Goal: Information Seeking & Learning: Find specific fact

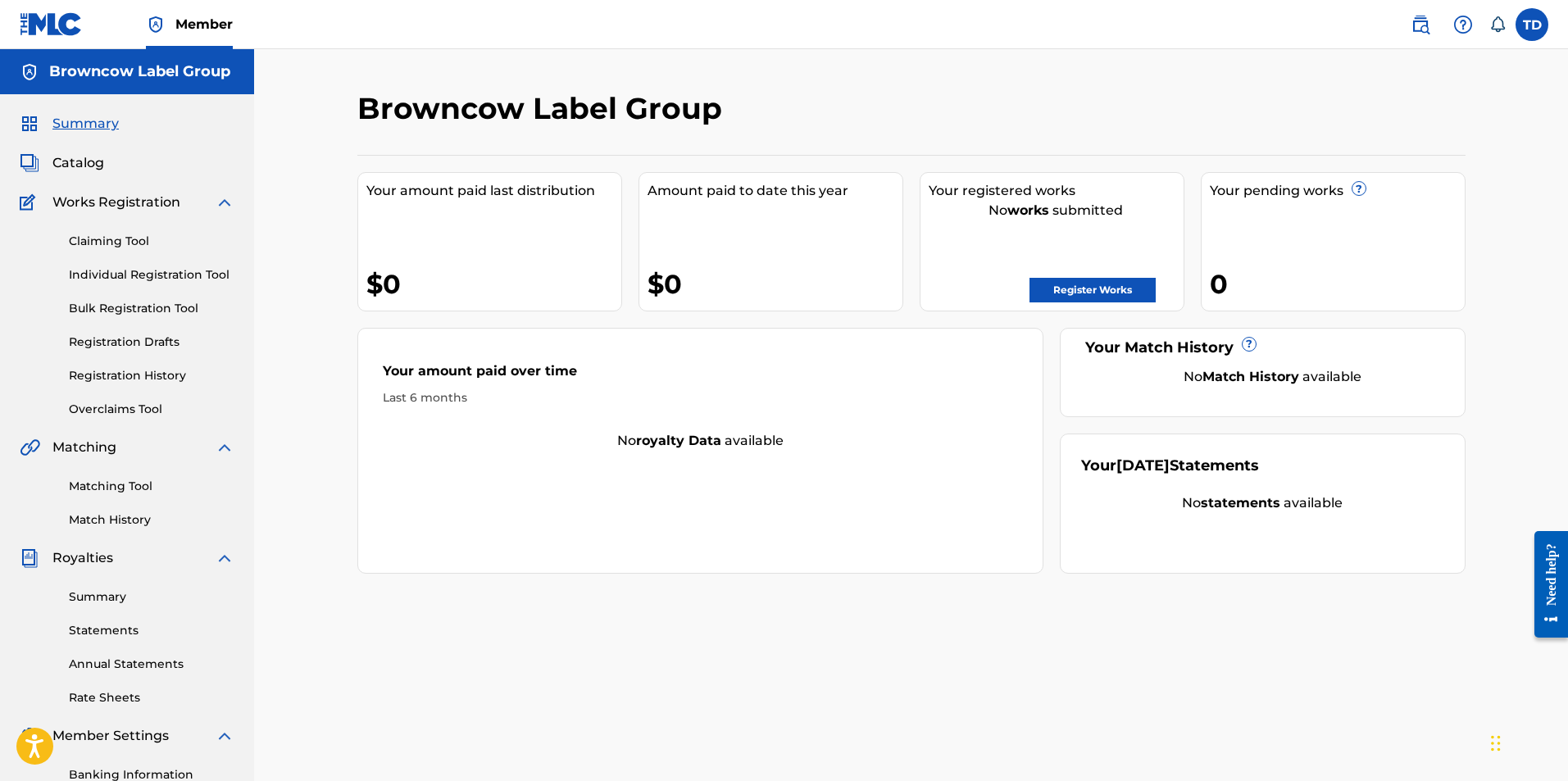
click at [85, 167] on span "Catalog" at bounding box center [78, 163] width 52 height 20
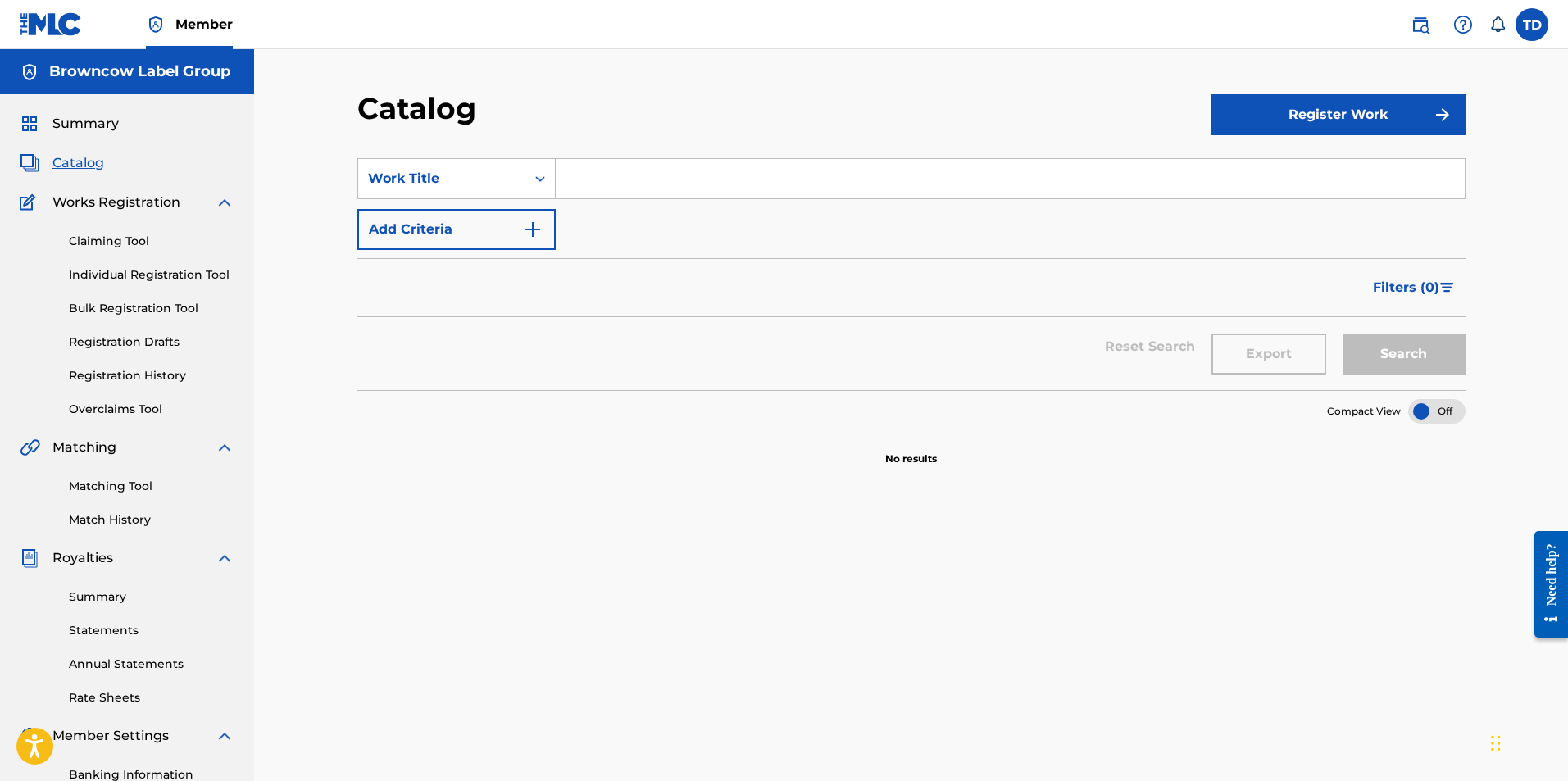
click at [126, 247] on link "Claiming Tool" at bounding box center [151, 241] width 166 height 17
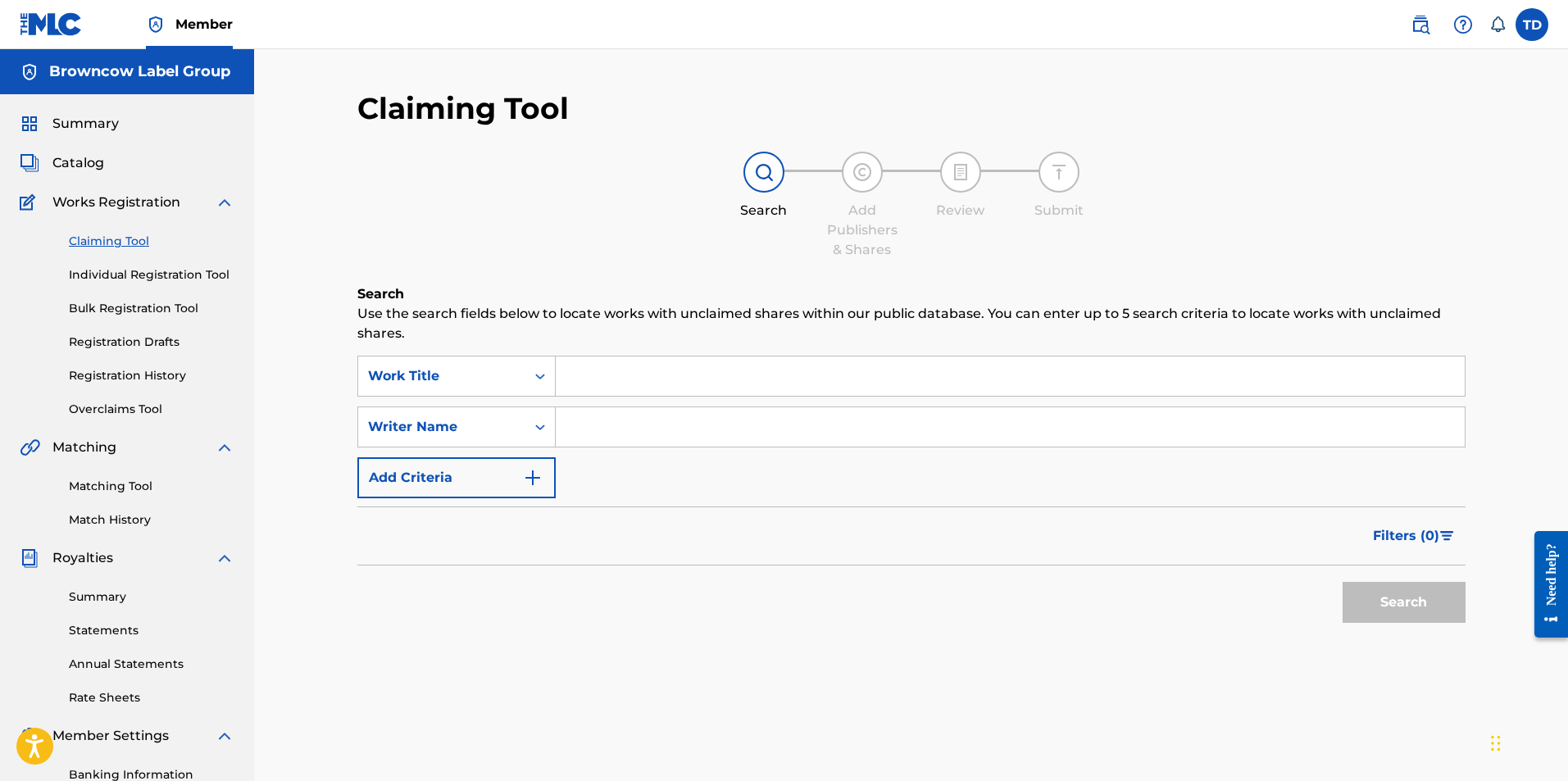
click at [151, 374] on link "Registration History" at bounding box center [151, 376] width 166 height 17
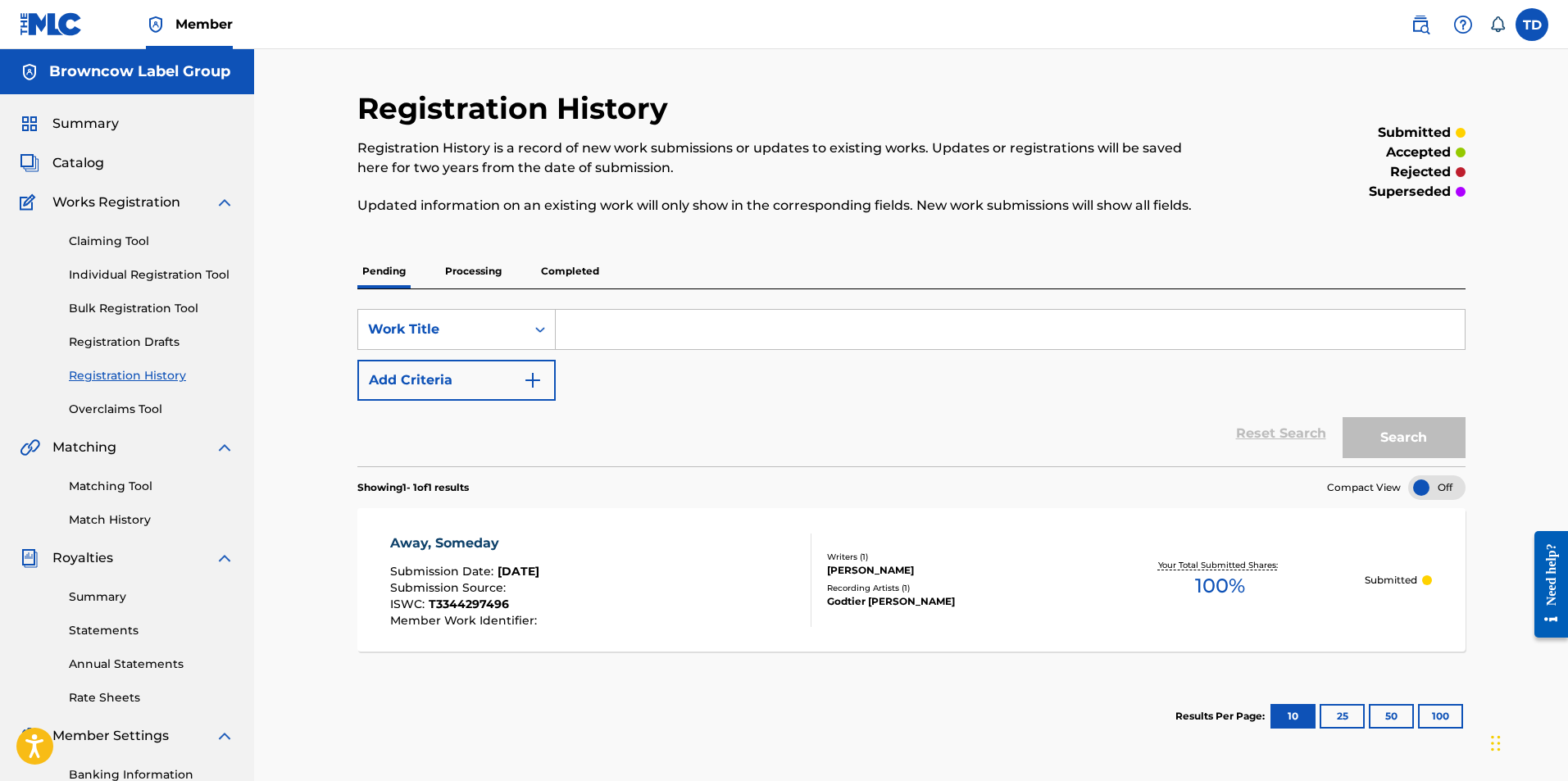
click at [534, 280] on div "Pending Processing Completed" at bounding box center [912, 271] width 1109 height 35
click at [482, 267] on p "Processing" at bounding box center [474, 271] width 66 height 35
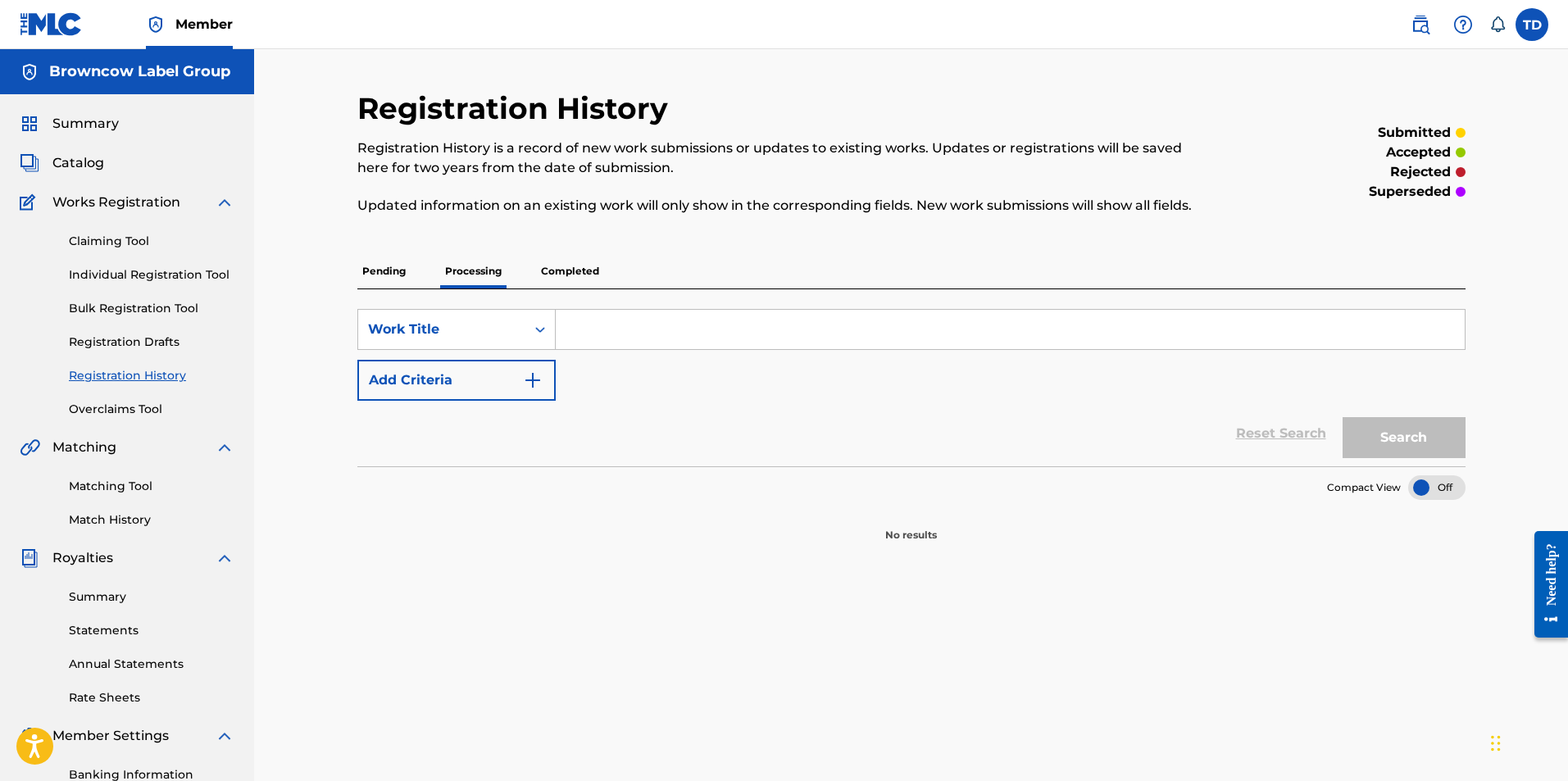
click at [612, 265] on div "Pending Processing Completed" at bounding box center [912, 271] width 1109 height 35
click at [565, 278] on p "Completed" at bounding box center [570, 271] width 68 height 35
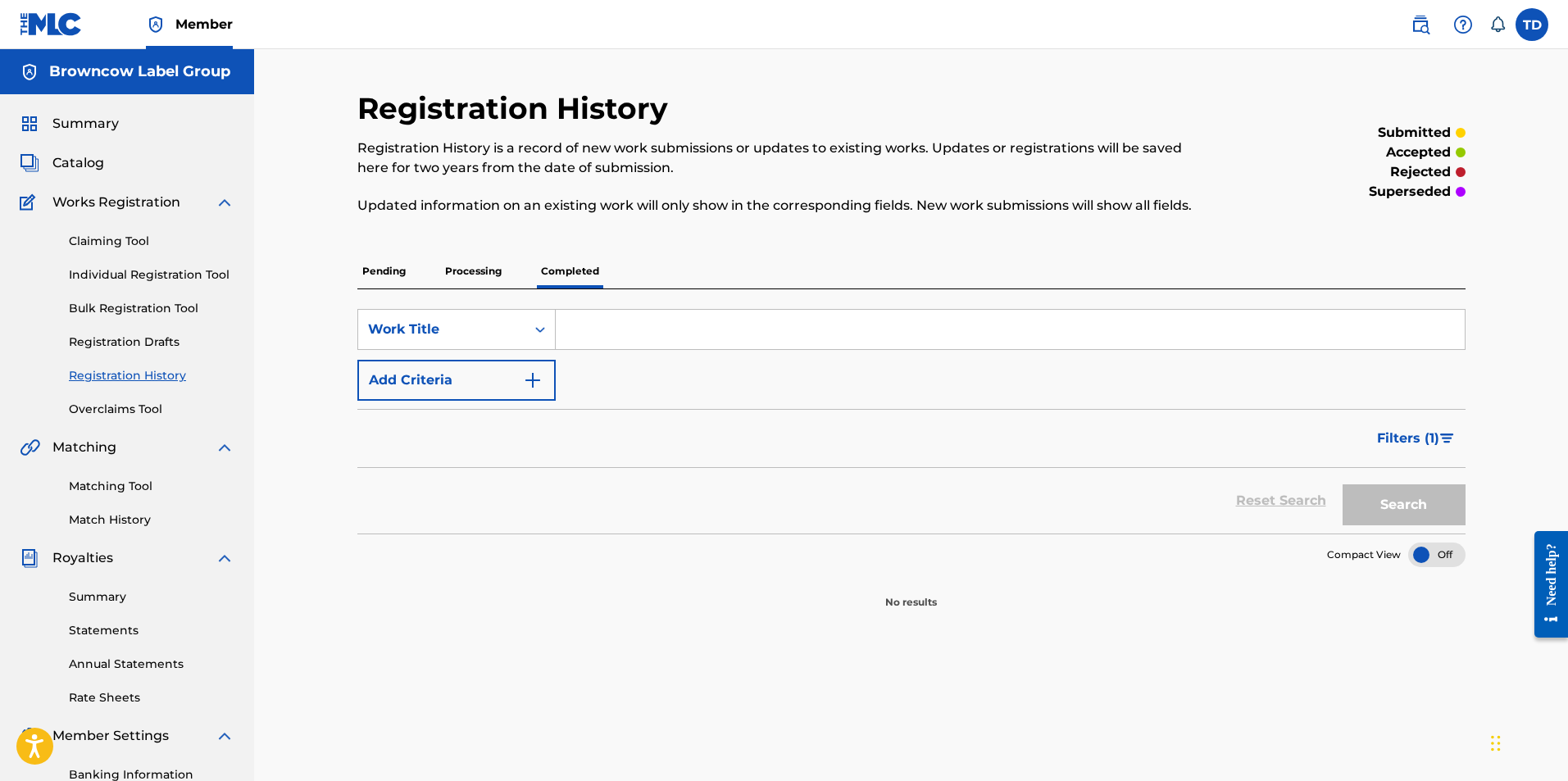
click at [390, 271] on p "Pending" at bounding box center [384, 271] width 53 height 35
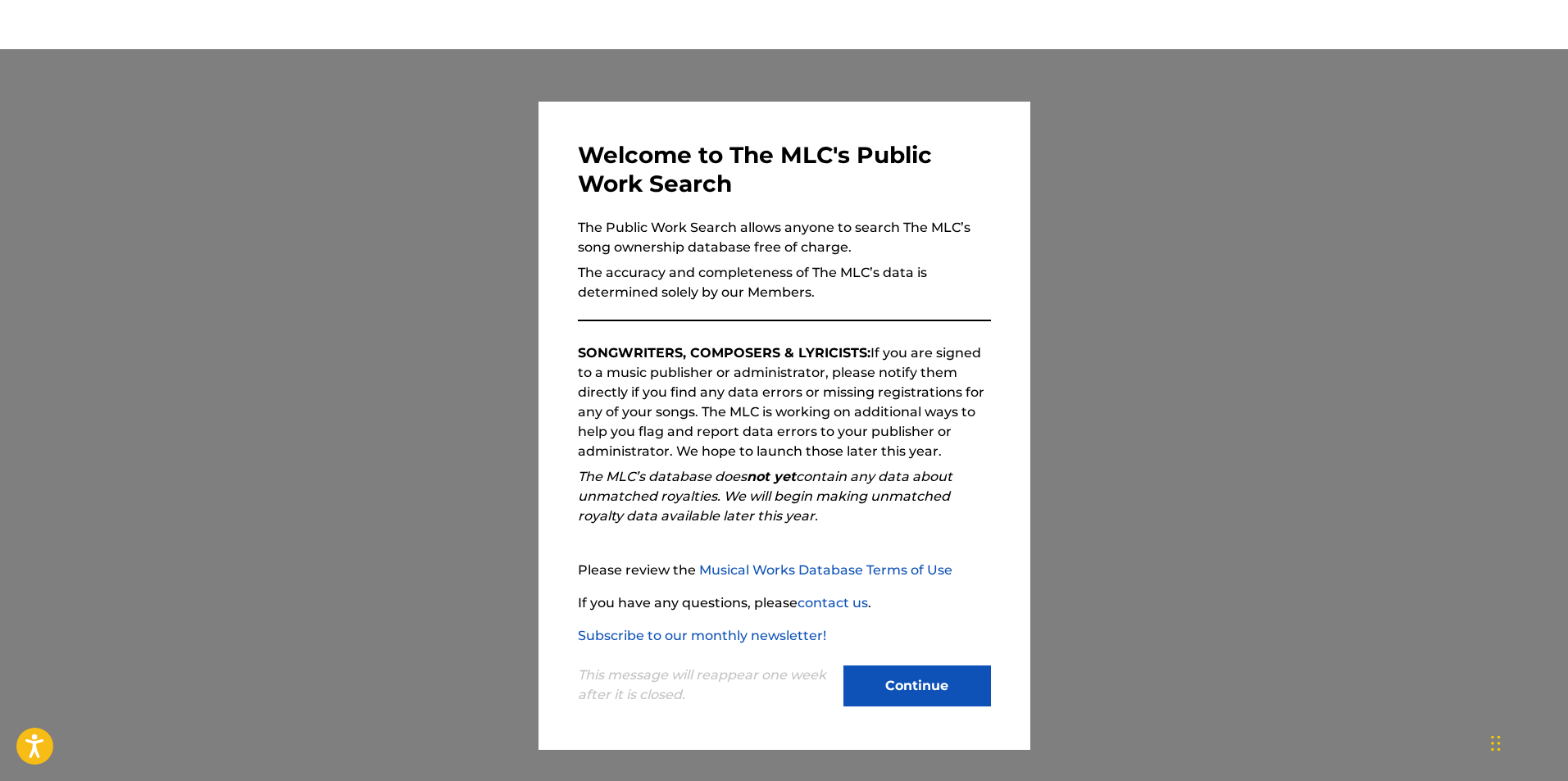
click at [947, 670] on button "Continue" at bounding box center [918, 686] width 148 height 41
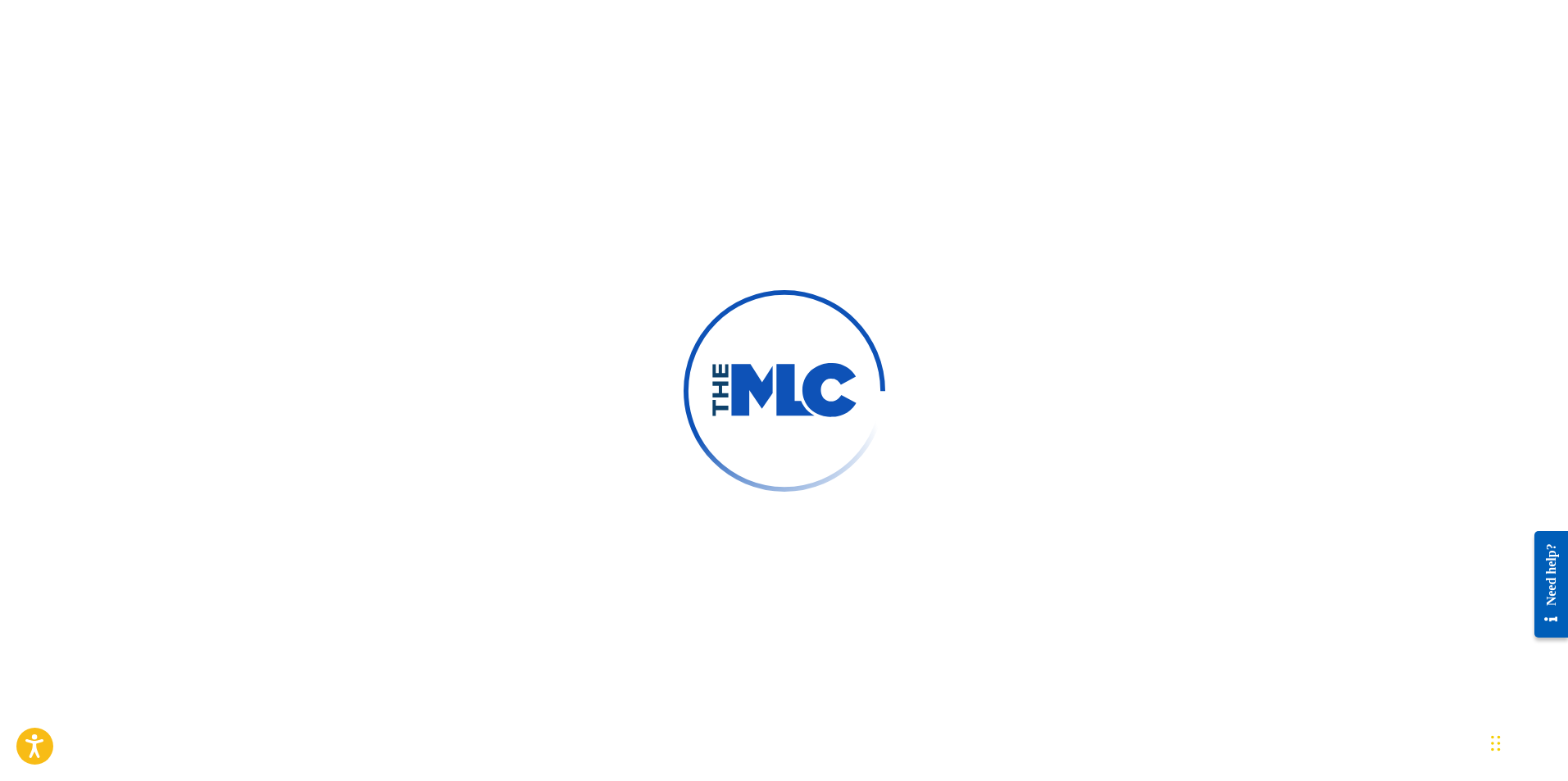
drag, startPoint x: 1497, startPoint y: 746, endPoint x: 1536, endPoint y: 760, distance: 41.4
click at [1536, 760] on div "Chat Widget" at bounding box center [1527, 742] width 82 height 79
drag, startPoint x: 1497, startPoint y: 747, endPoint x: 1573, endPoint y: 813, distance: 100.7
click at [1568, 780] on html "Accessibility Screen-Reader Guide, Feedback, and Issue Reporting | New window M…" at bounding box center [784, 390] width 1568 height 781
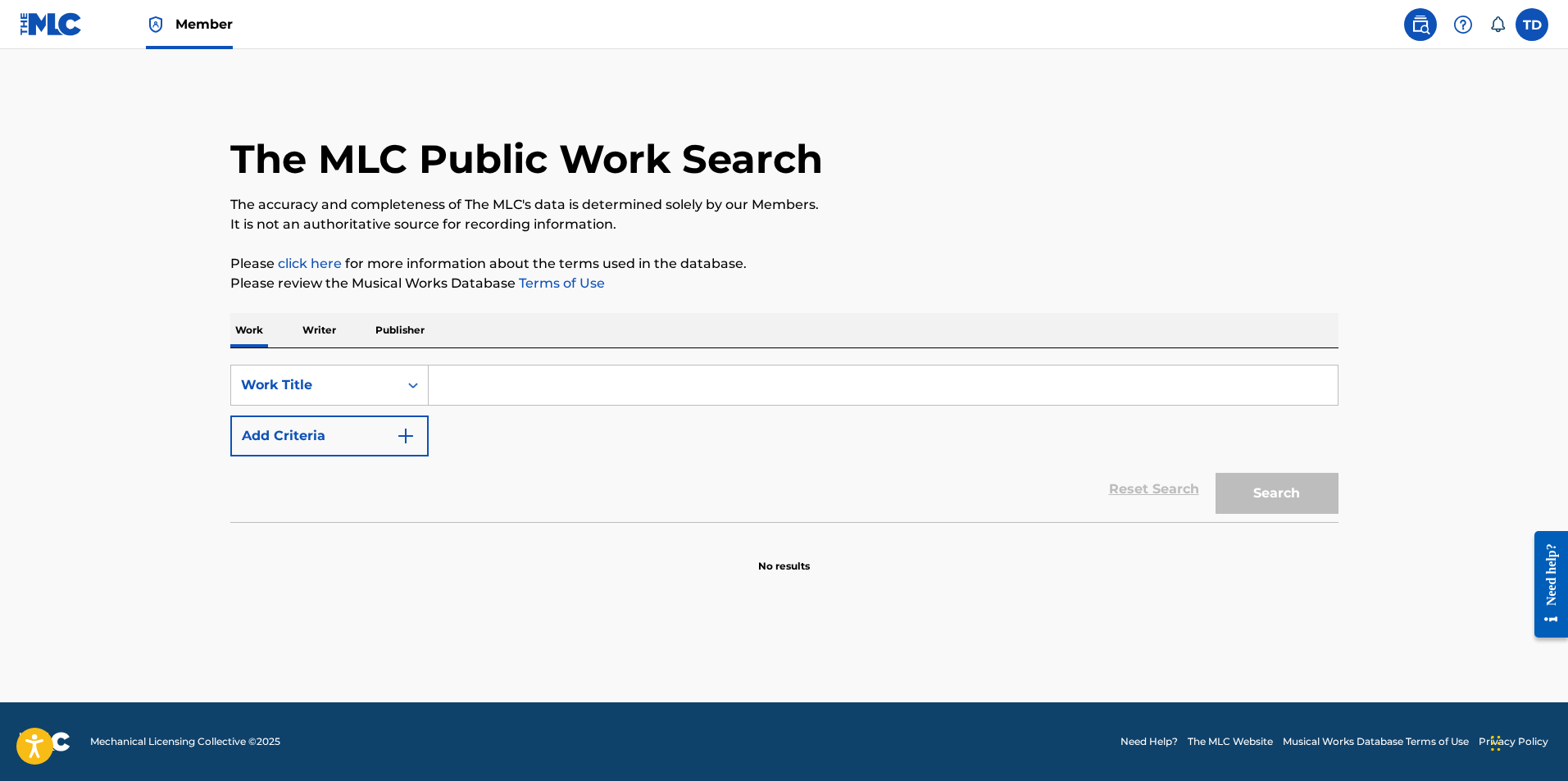
click at [327, 342] on p "Writer" at bounding box center [319, 330] width 43 height 35
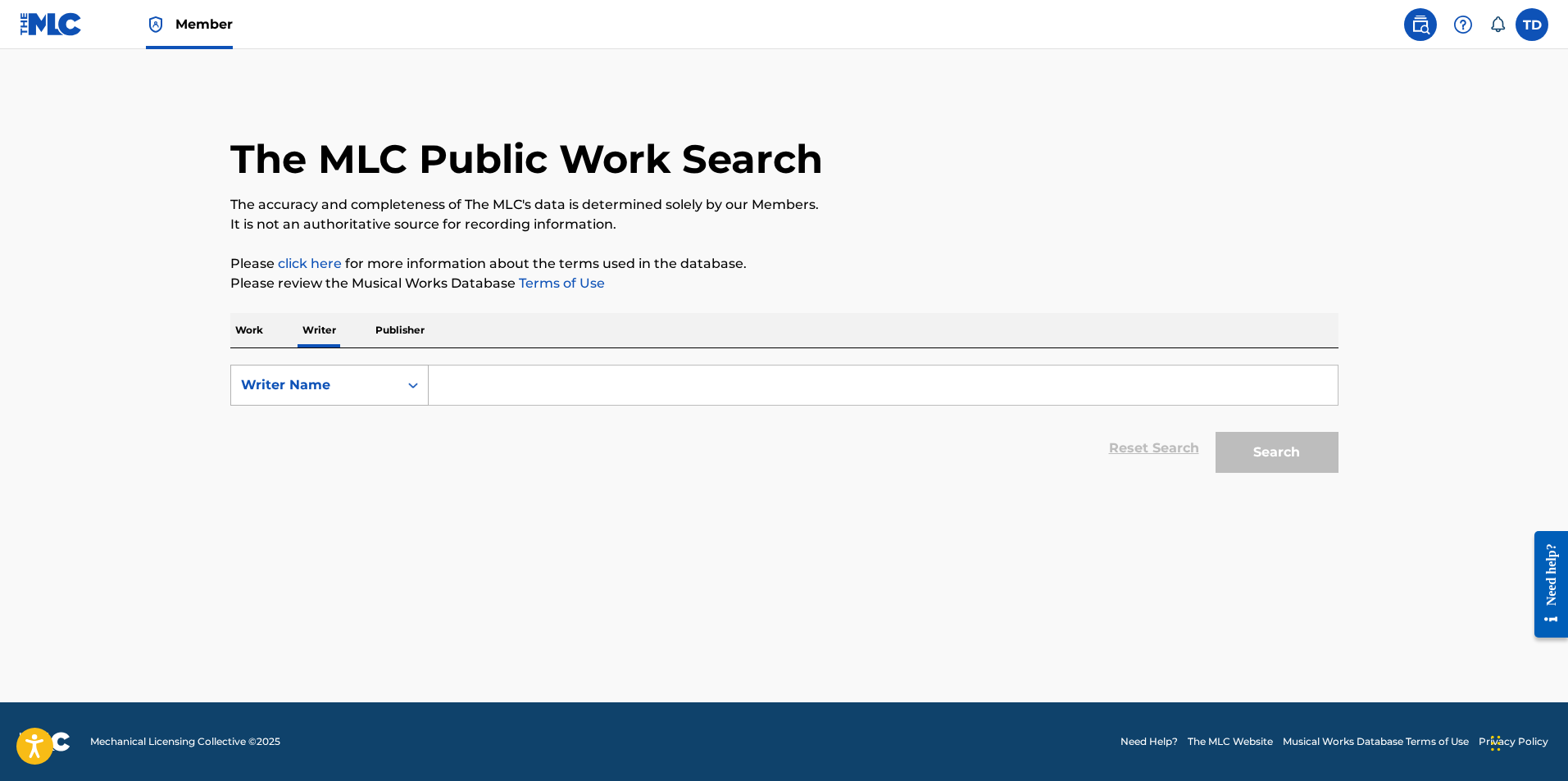
click at [331, 394] on div "Writer Name" at bounding box center [315, 385] width 148 height 20
click at [228, 329] on div "The MLC Public Work Search The accuracy and completeness of The MLC's data is d…" at bounding box center [784, 285] width 1148 height 391
click at [248, 337] on p "Work" at bounding box center [249, 330] width 37 height 35
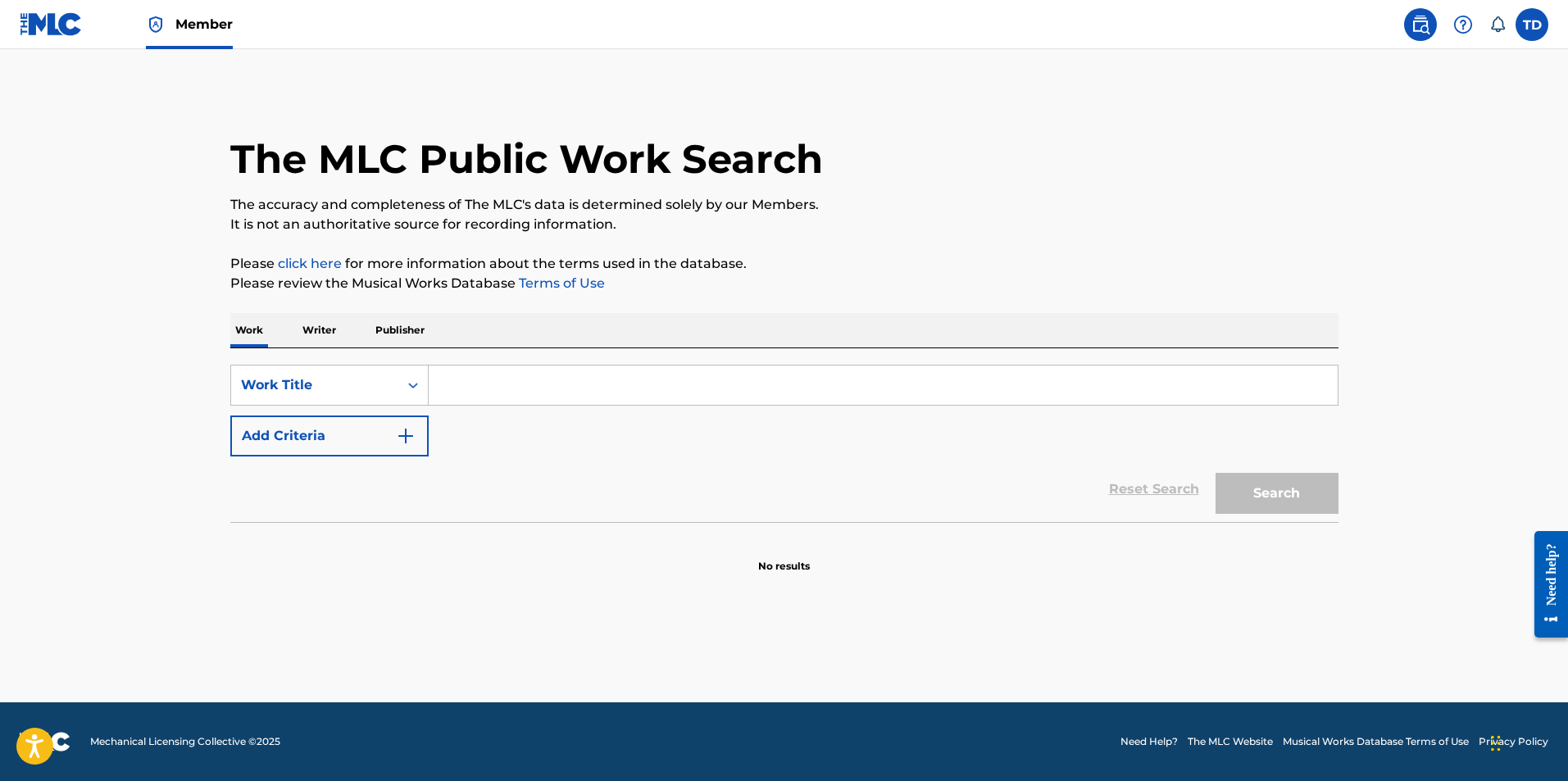
click at [294, 432] on button "Add Criteria" at bounding box center [329, 436] width 199 height 41
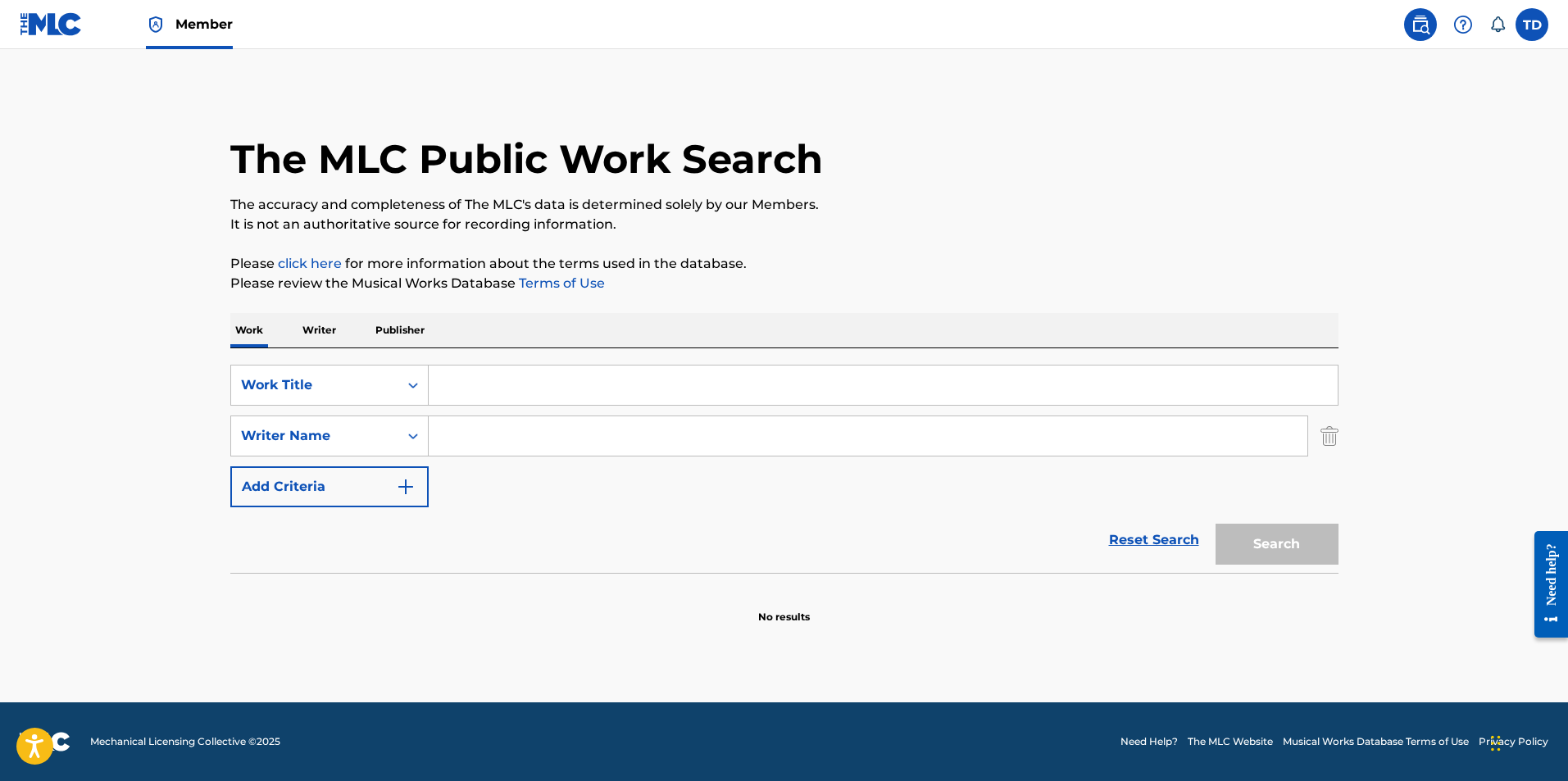
click at [1332, 446] on img "Search Form" at bounding box center [1329, 436] width 18 height 41
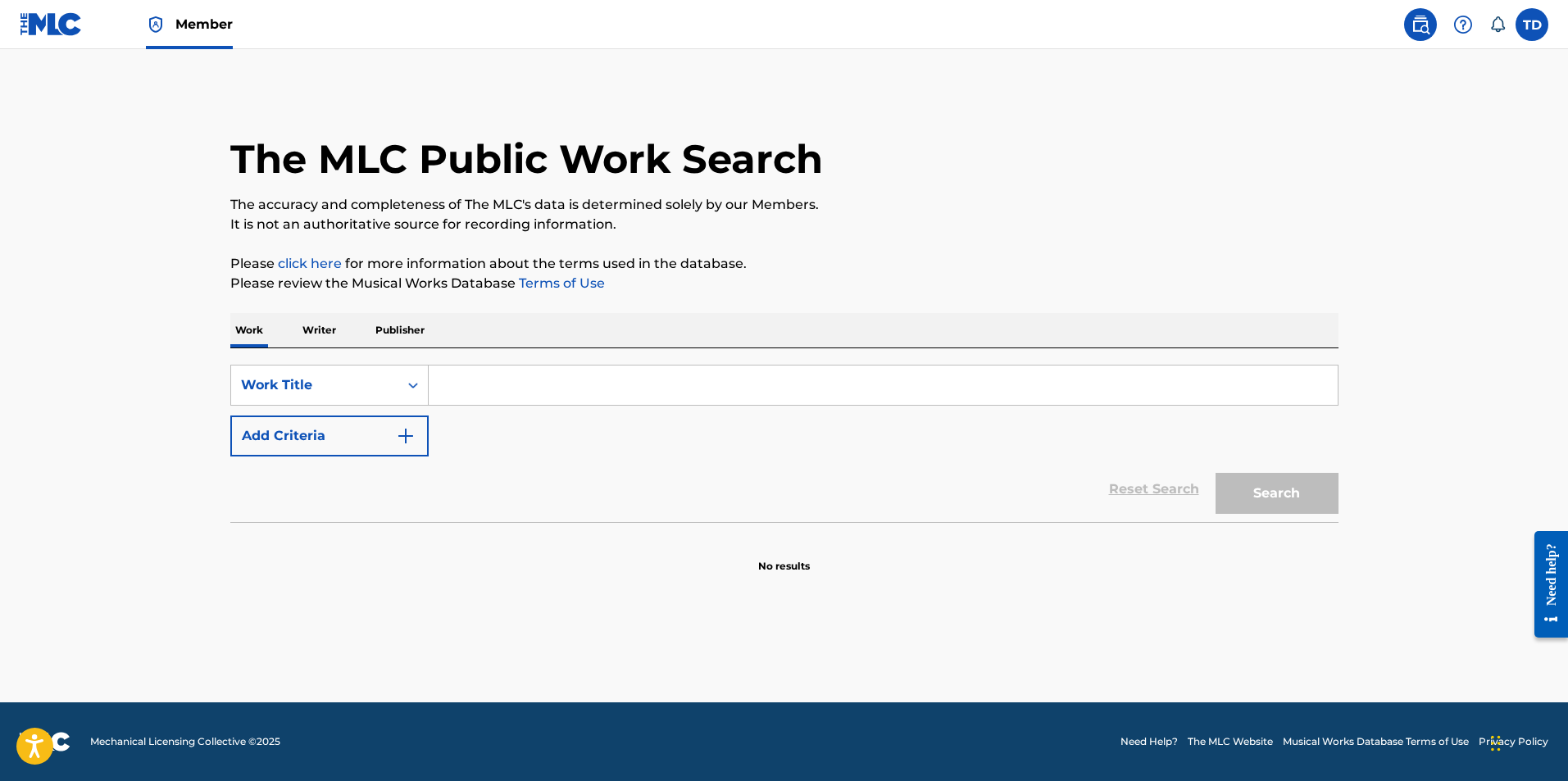
click at [309, 330] on p "Writer" at bounding box center [319, 330] width 43 height 35
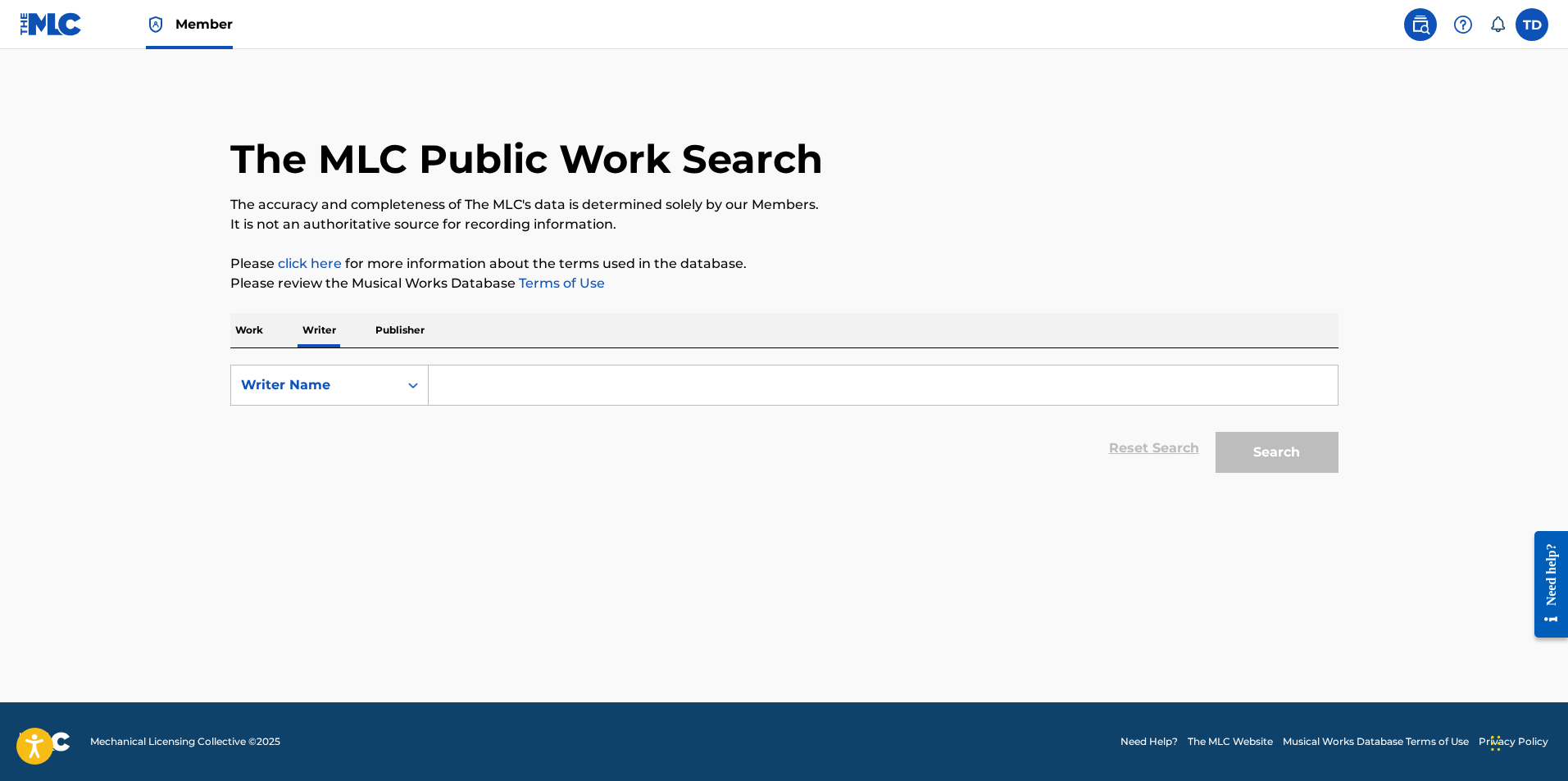
click at [494, 394] on input "Search Form" at bounding box center [883, 385] width 909 height 39
type input "Silly Santiago"
click at [1216, 432] on button "Search" at bounding box center [1277, 452] width 123 height 41
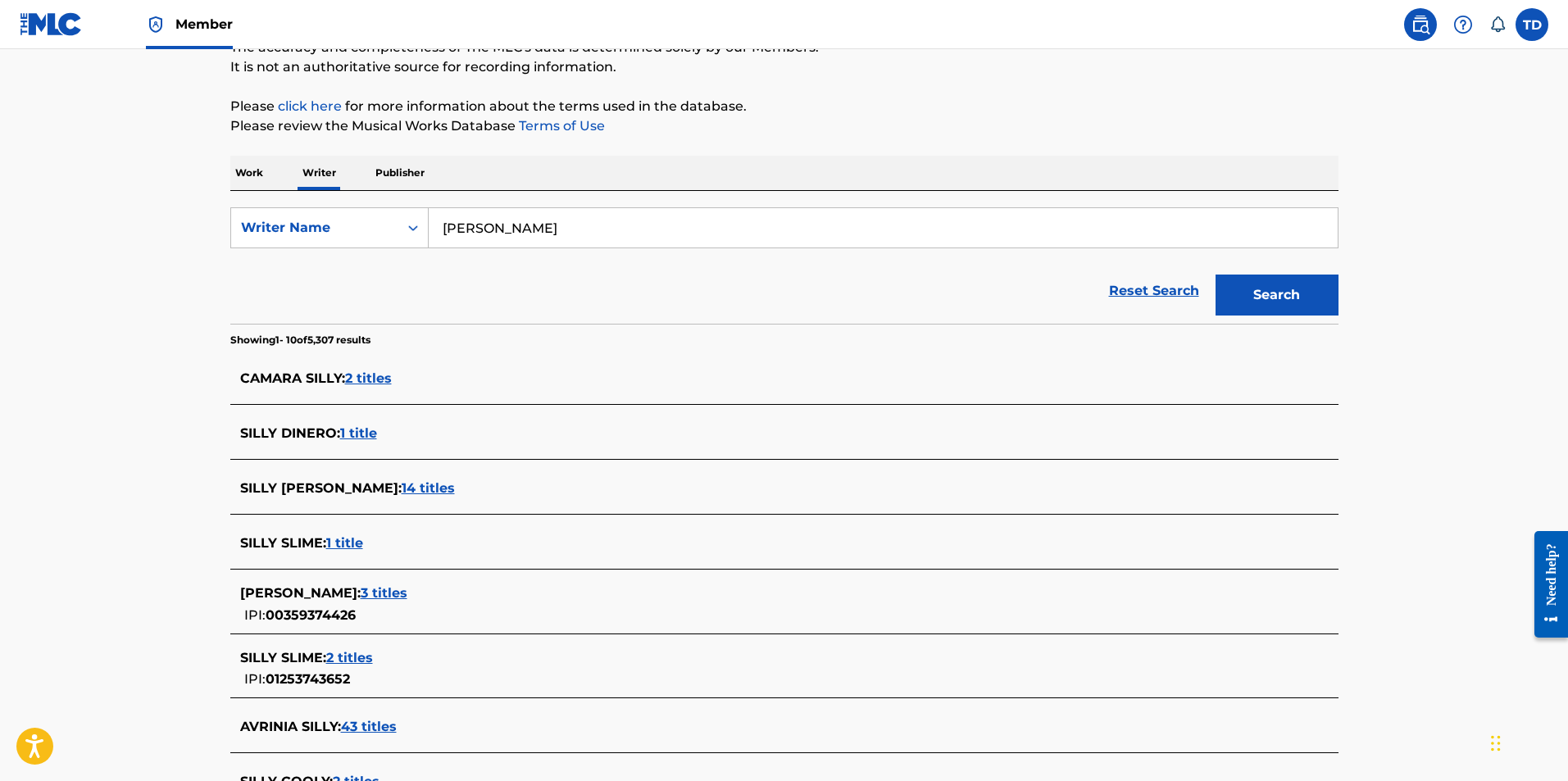
scroll to position [164, 0]
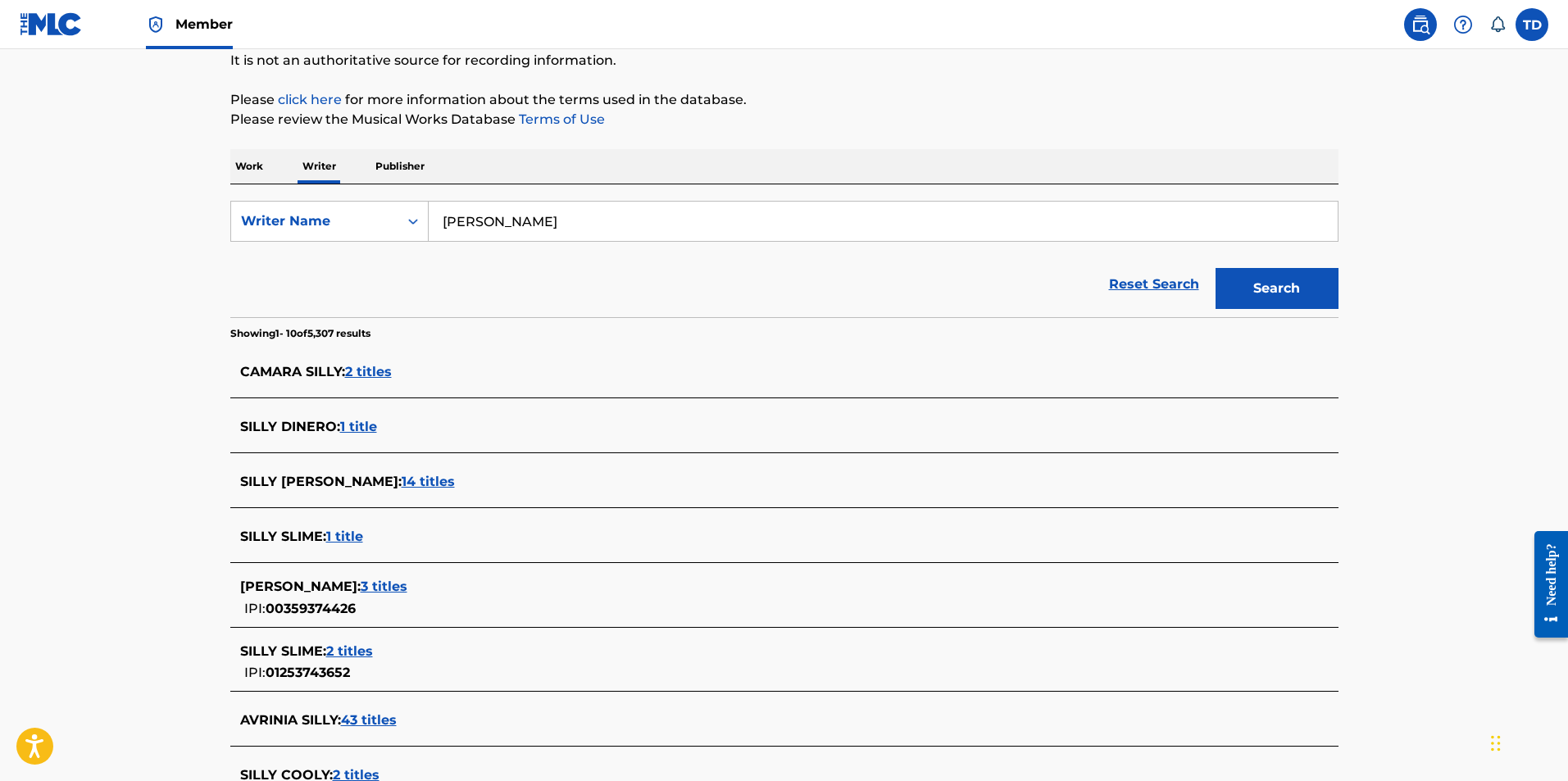
click at [354, 482] on span "SILLY SANTIAGO :" at bounding box center [321, 481] width 161 height 15
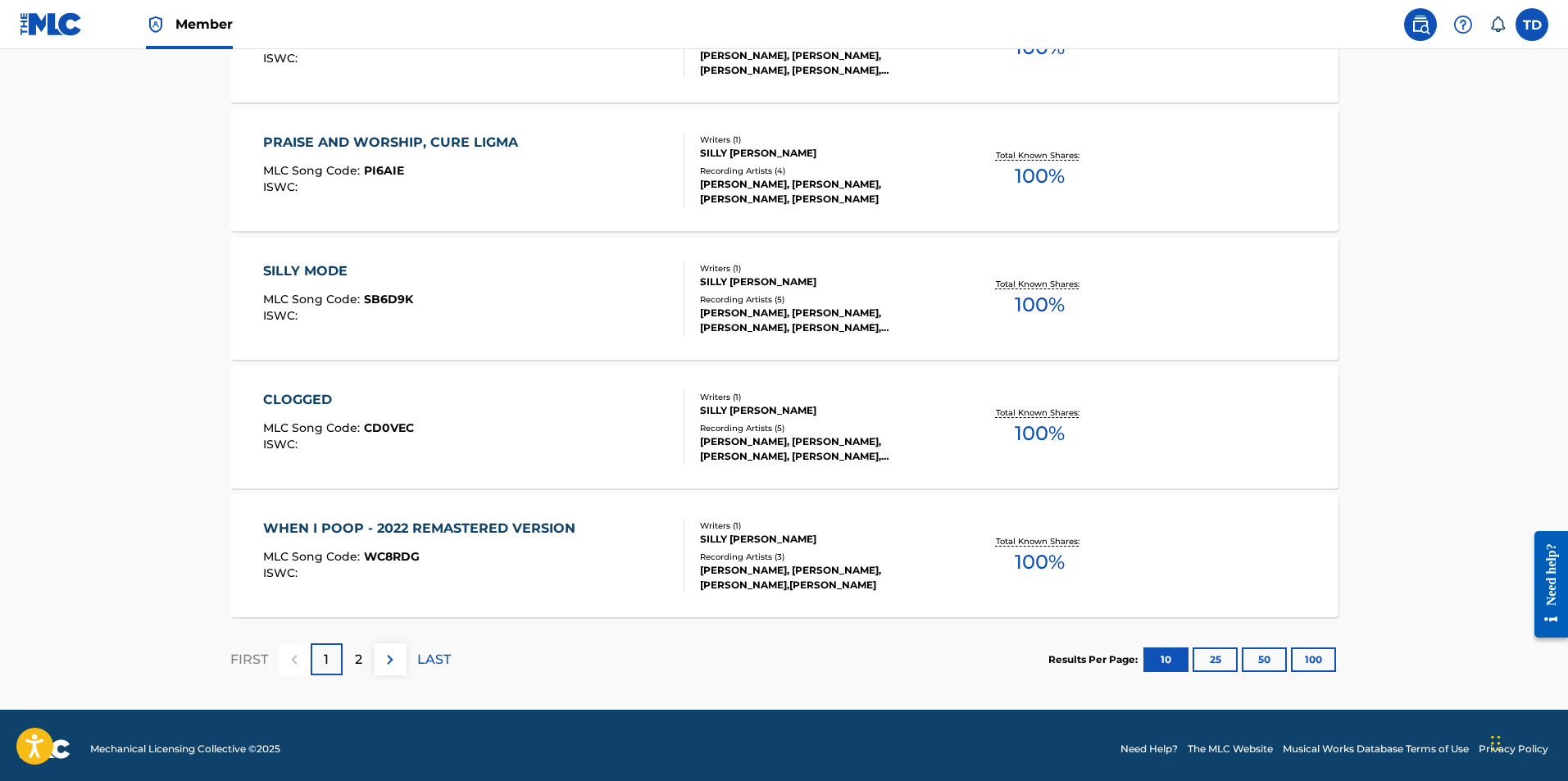
scroll to position [1226, 0]
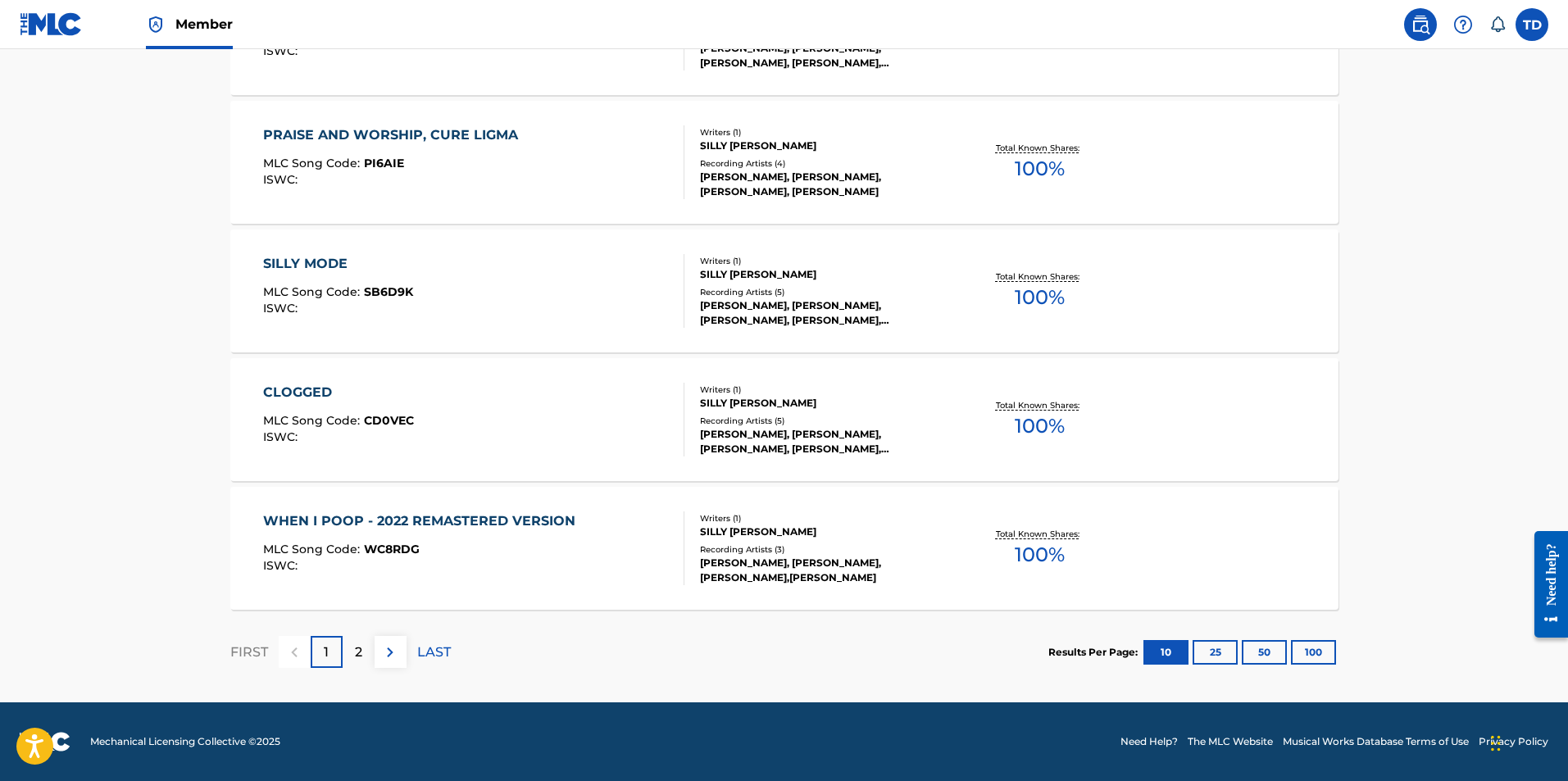
click at [351, 659] on div "2" at bounding box center [359, 652] width 32 height 32
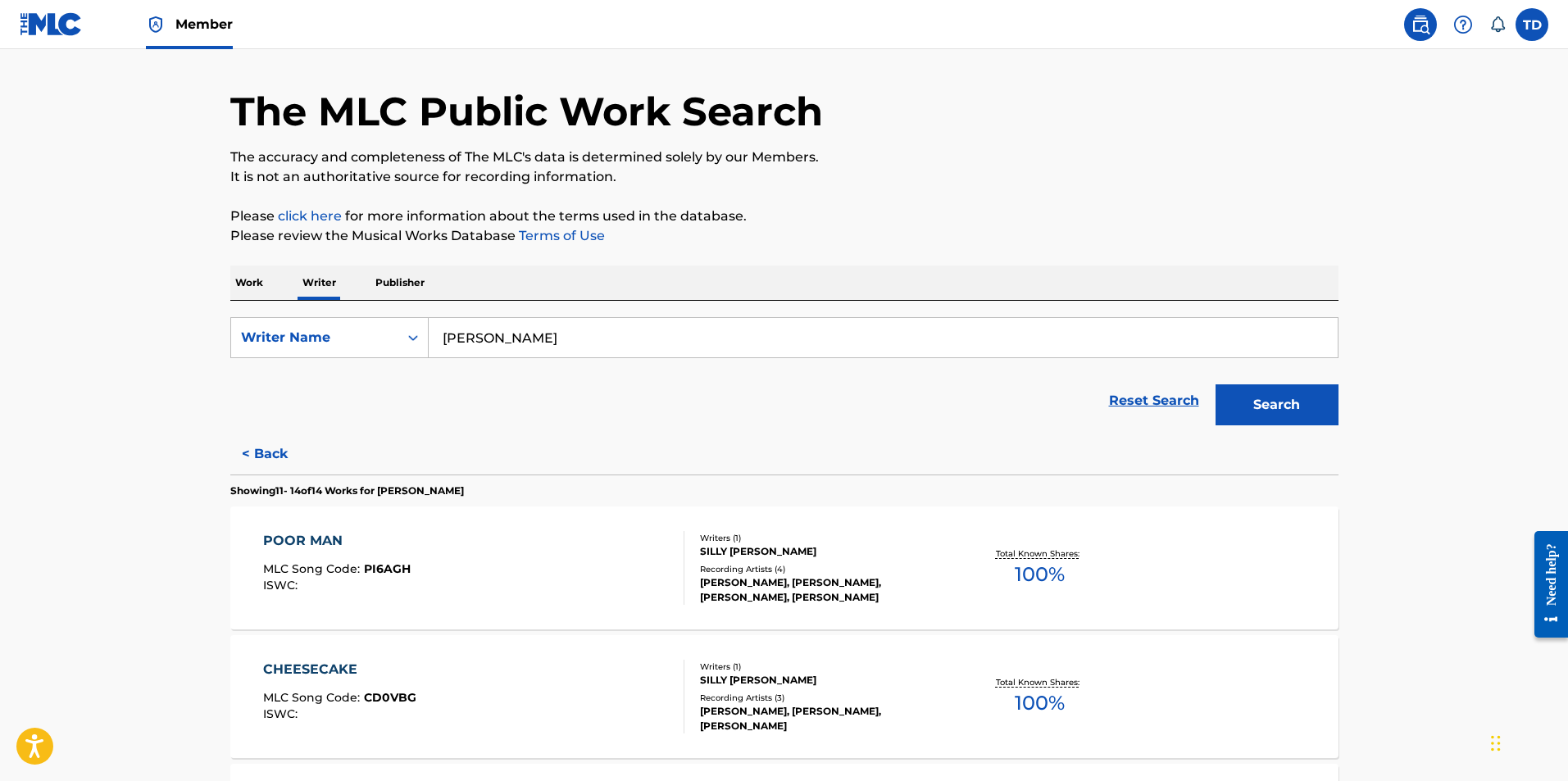
scroll to position [43, 0]
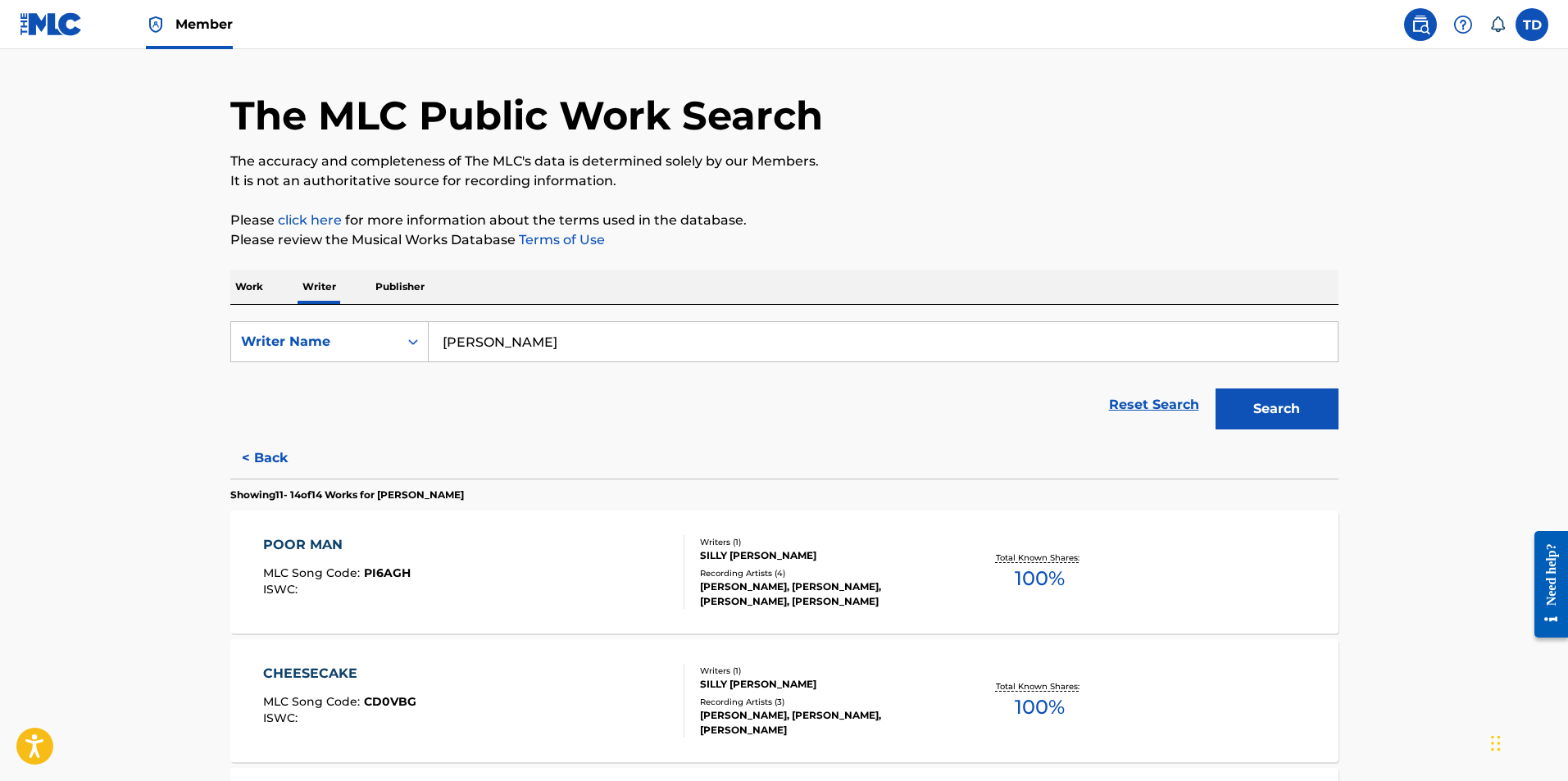
click at [275, 458] on button "< Back" at bounding box center [279, 458] width 98 height 41
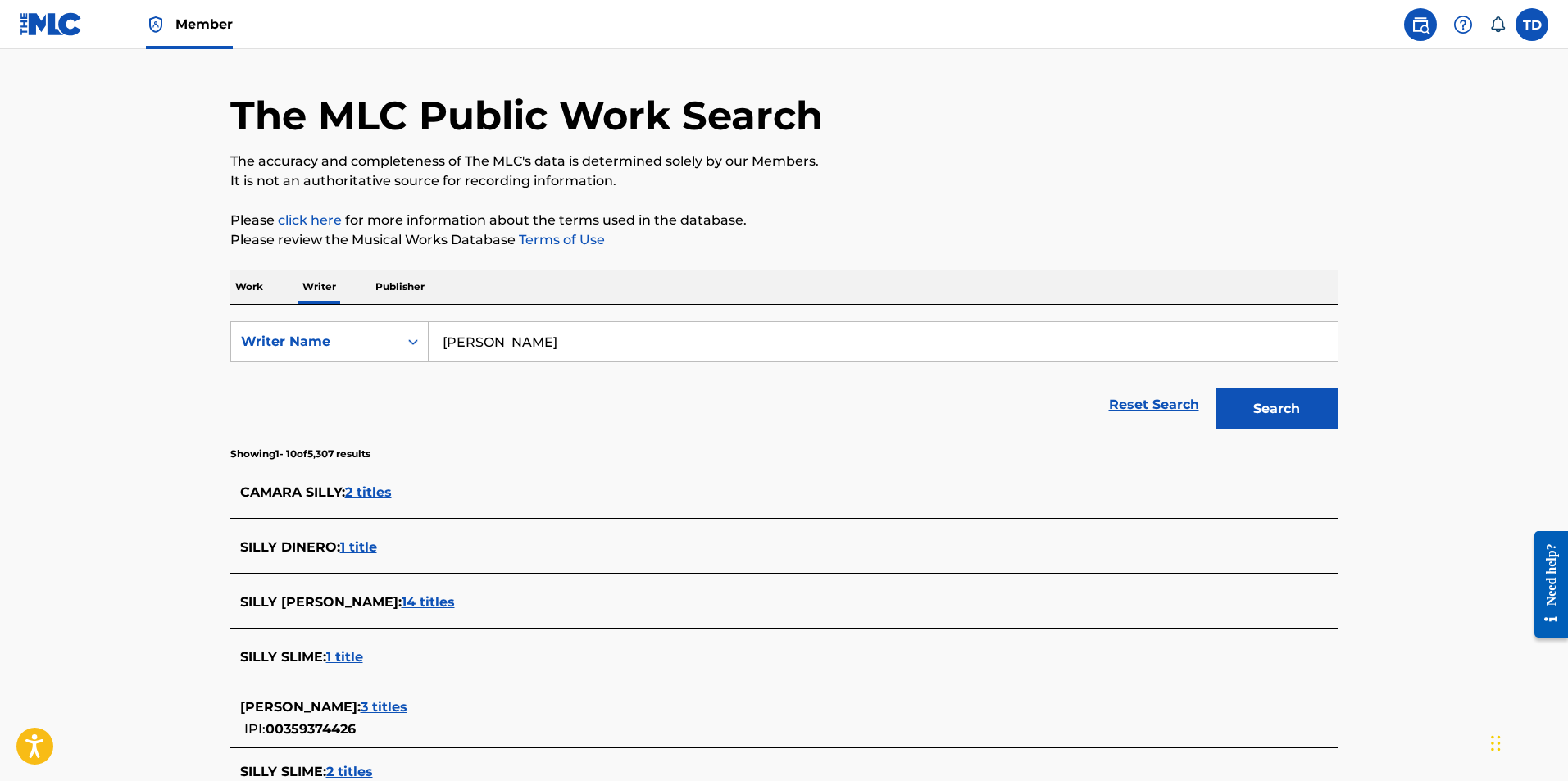
click at [402, 599] on span "14 titles" at bounding box center [428, 602] width 53 height 15
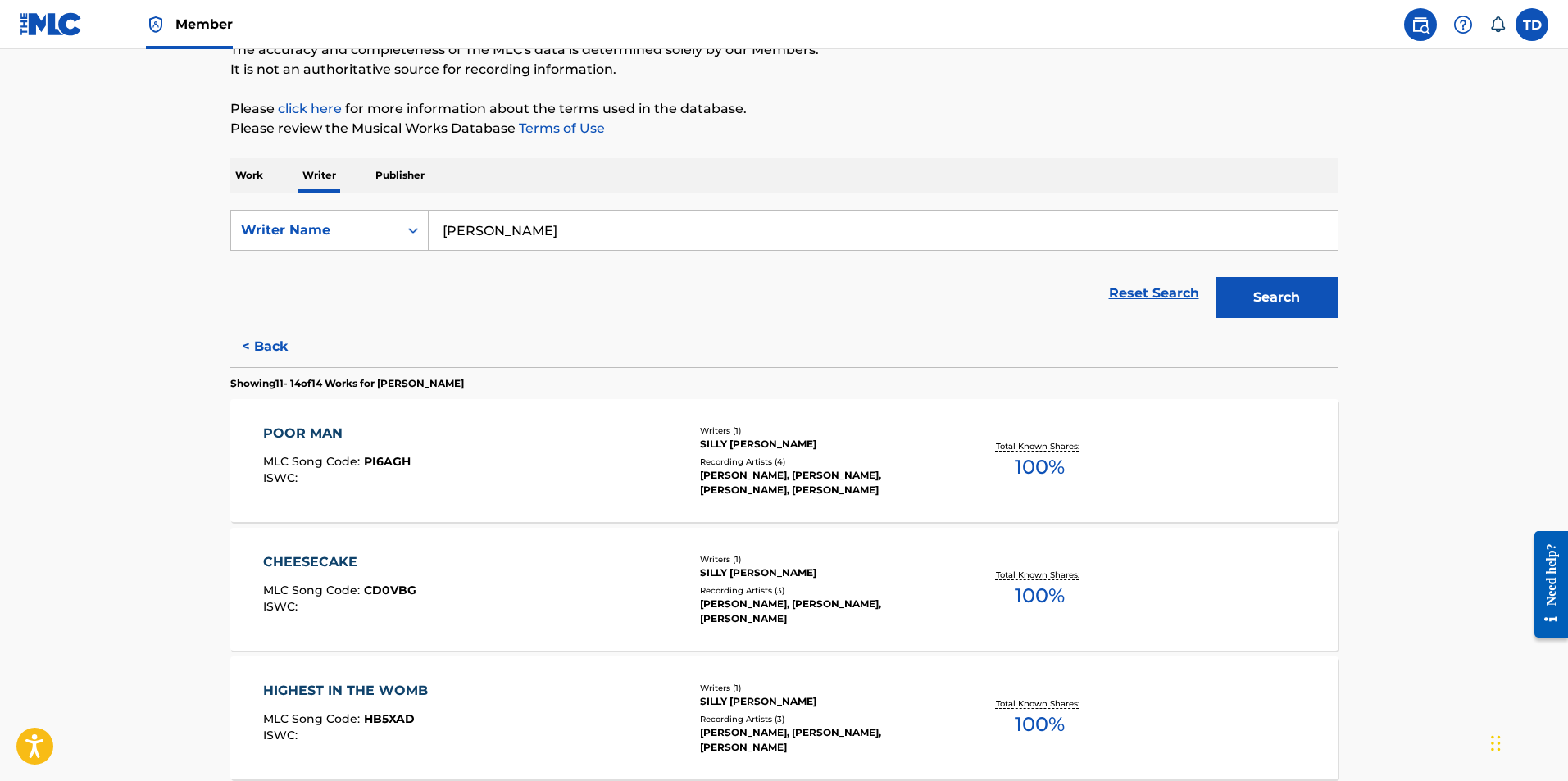
scroll to position [207, 0]
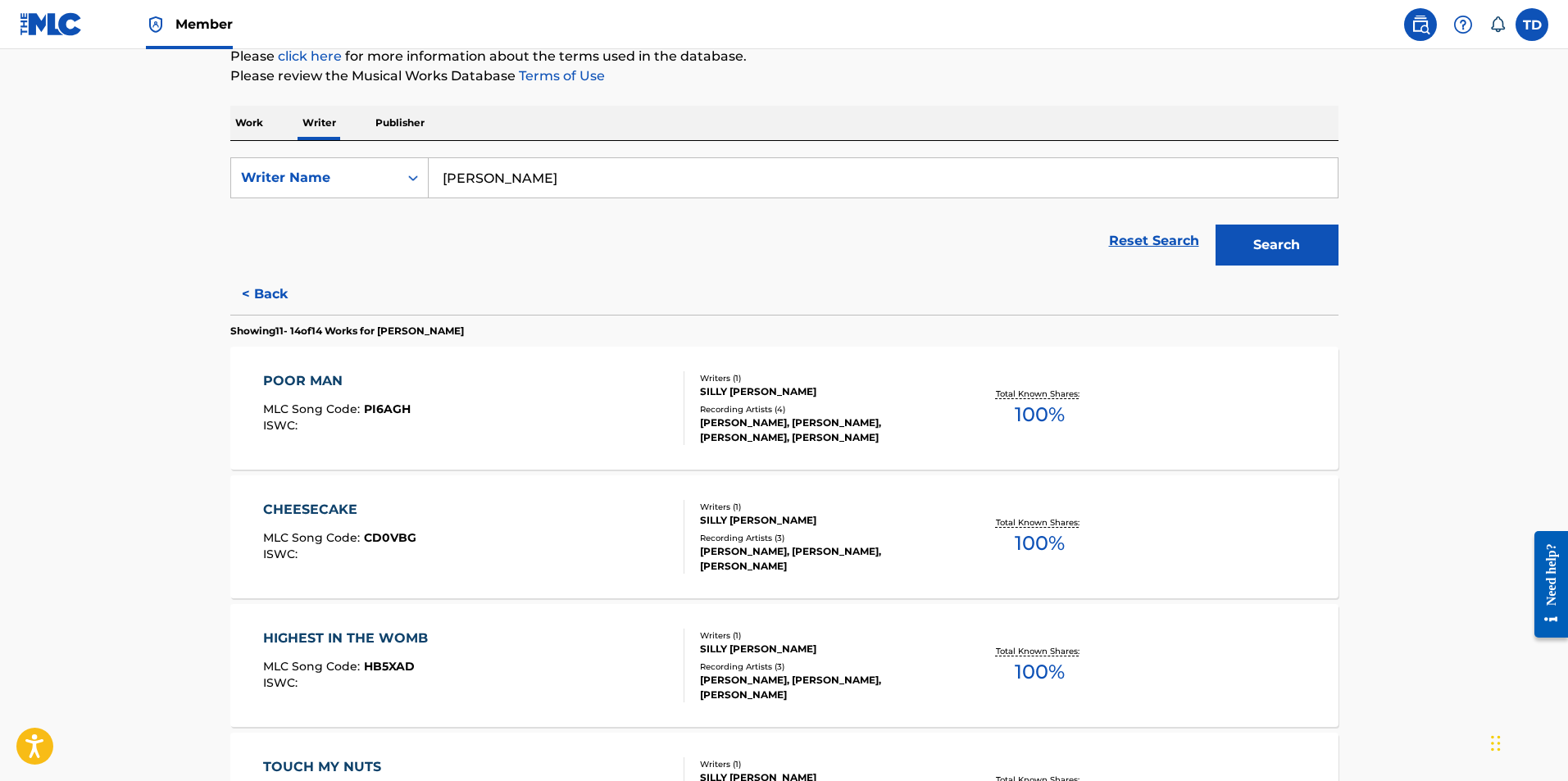
click at [324, 385] on div "POOR MAN" at bounding box center [337, 380] width 148 height 20
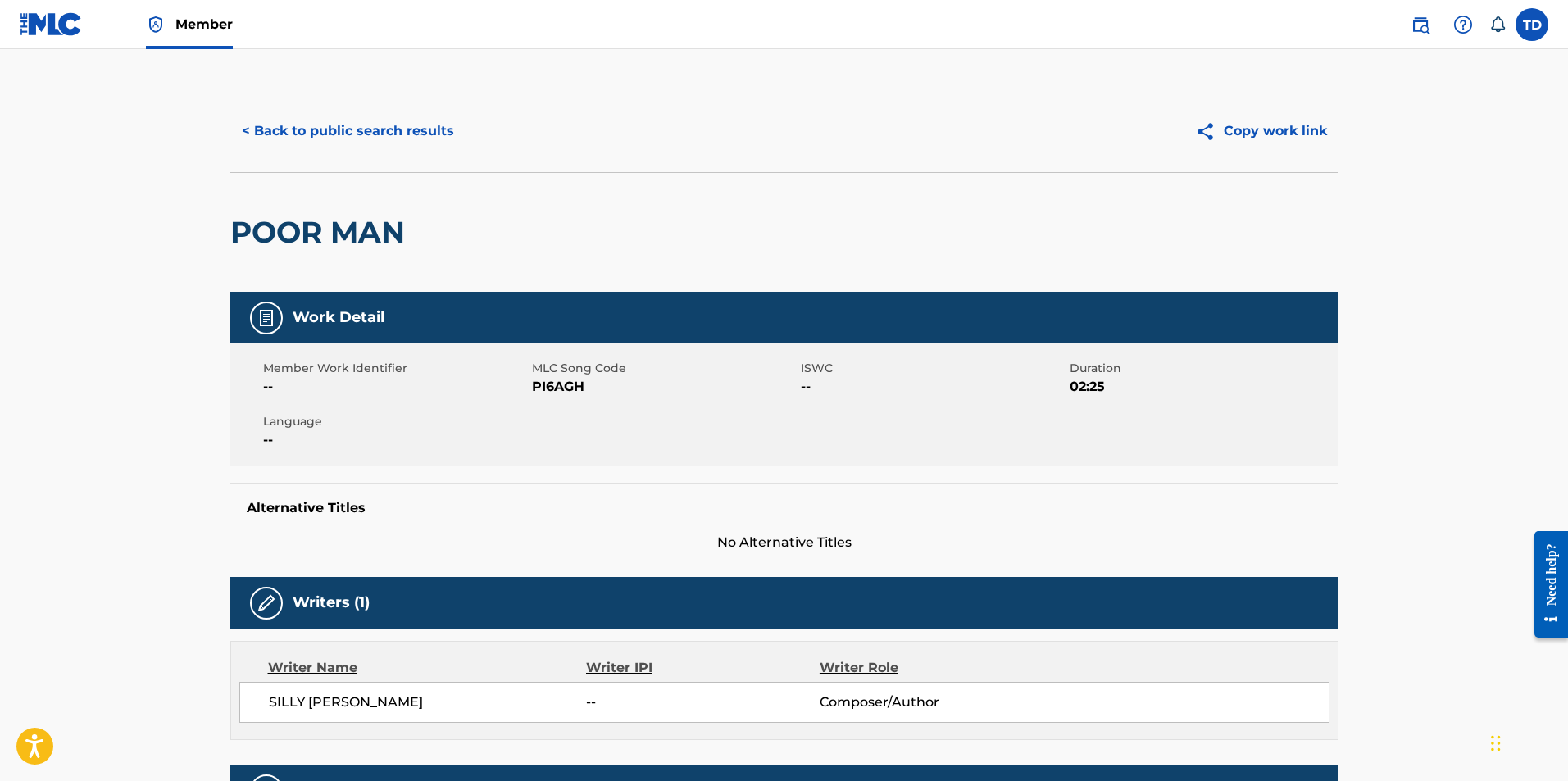
click at [491, 9] on nav "Member TD TD Thomas Duffy tommyduffy45@gmail.com Notification Preferences Profi…" at bounding box center [784, 25] width 1568 height 49
